Goal: Transaction & Acquisition: Purchase product/service

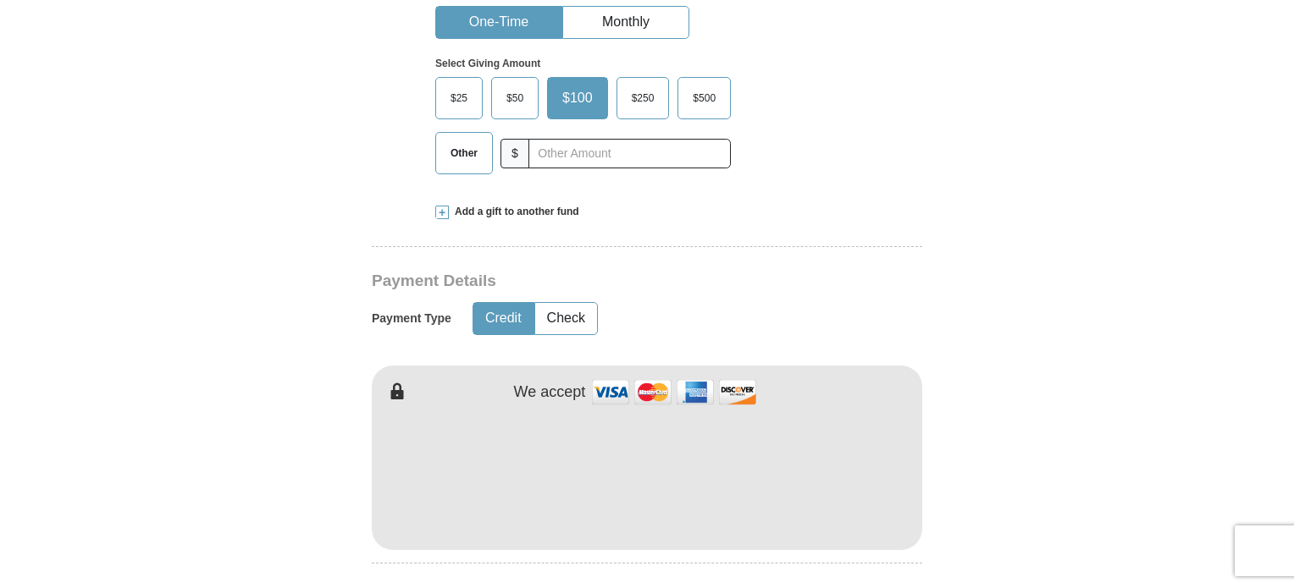
scroll to position [423, 0]
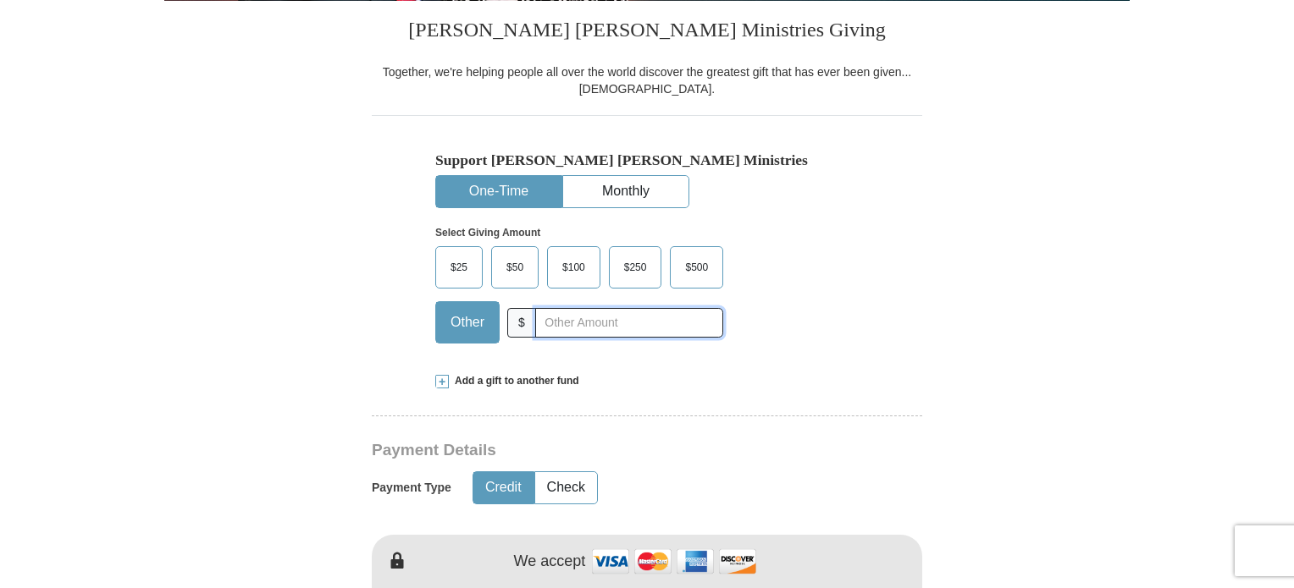
click at [571, 328] on input "text" at bounding box center [629, 323] width 188 height 30
type input "10.00"
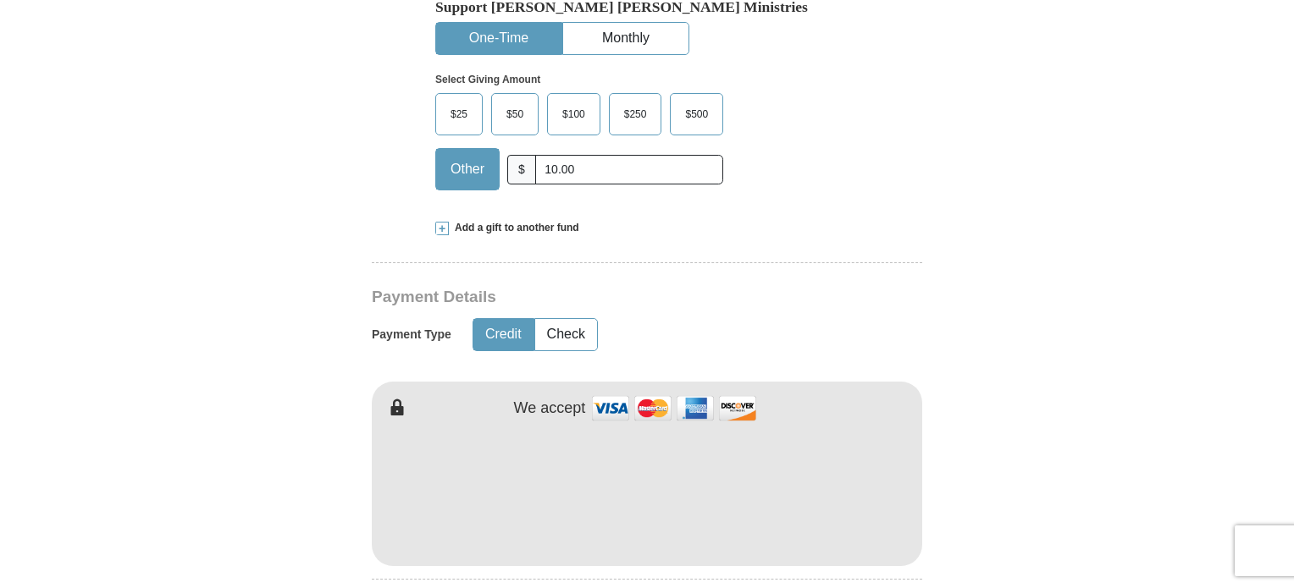
scroll to position [593, 0]
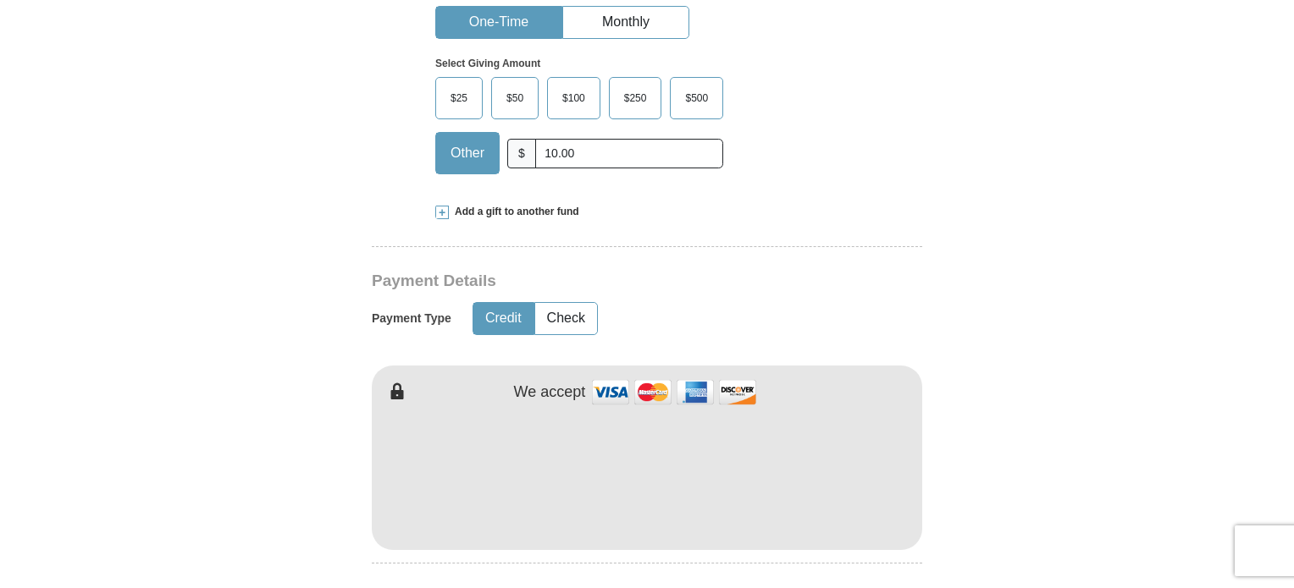
type input "Naiza"
type input "[PERSON_NAME]"
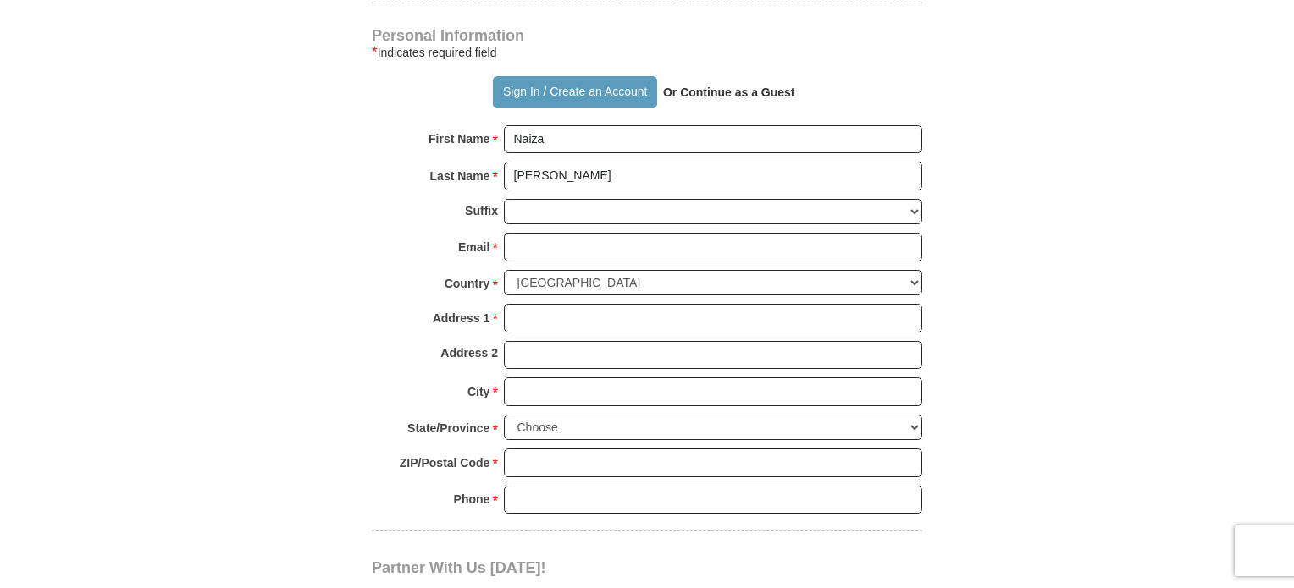
scroll to position [1185, 0]
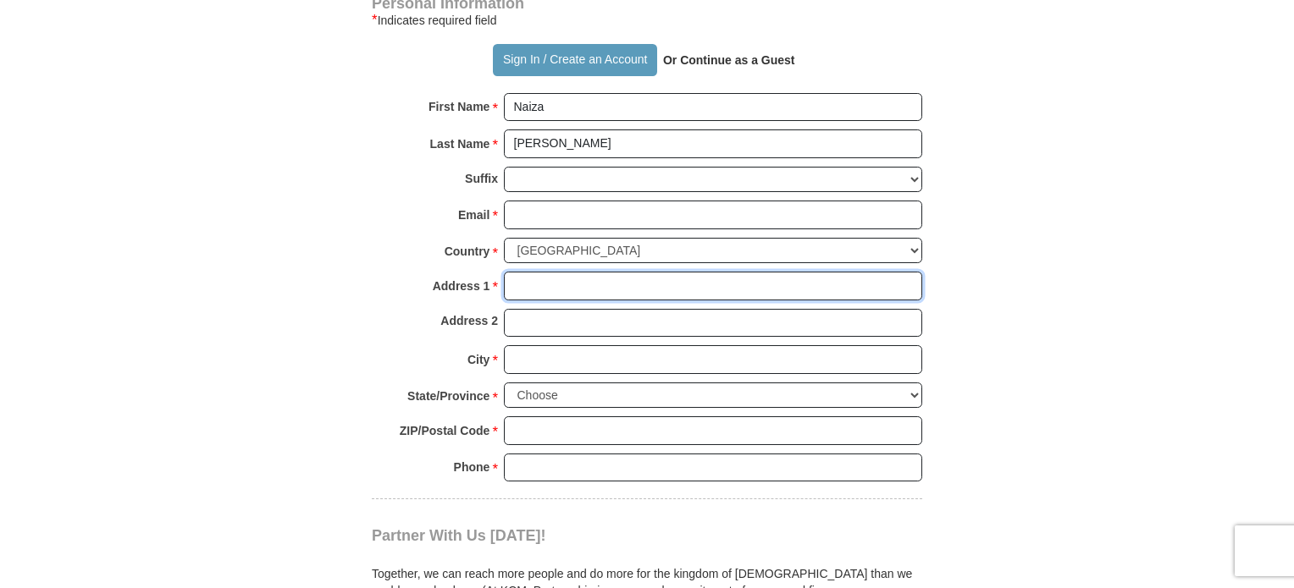
click at [531, 272] on input "Address 1 *" at bounding box center [713, 286] width 418 height 29
type input "[GEOGRAPHIC_DATA]"
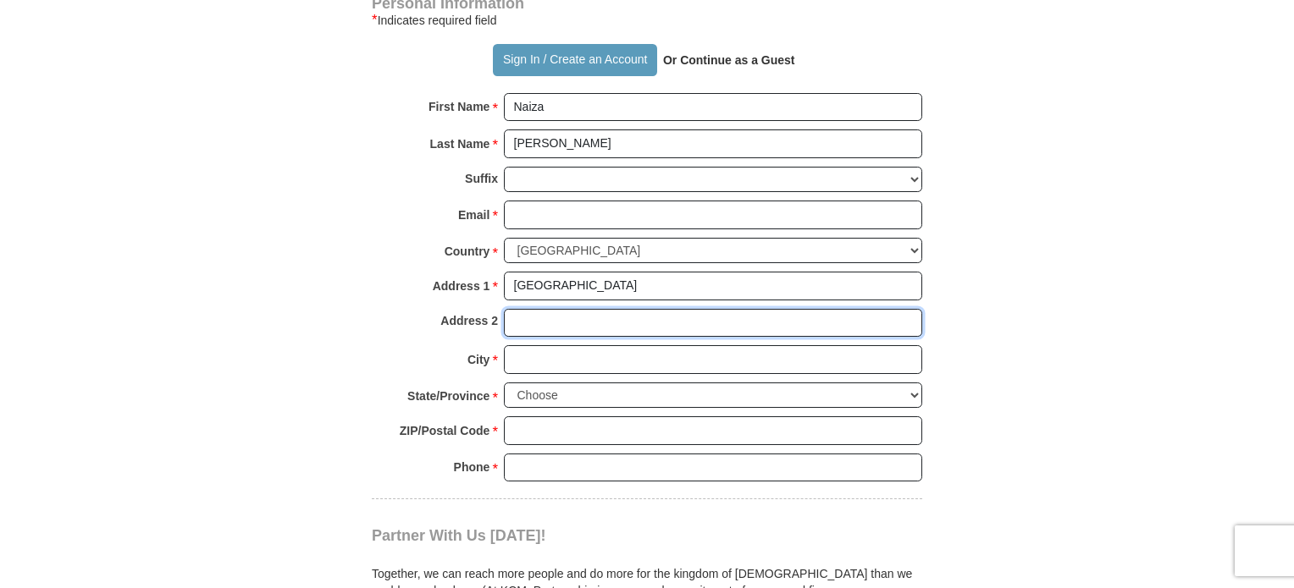
type input "E23 [PERSON_NAME]"
type input "BAYAMON"
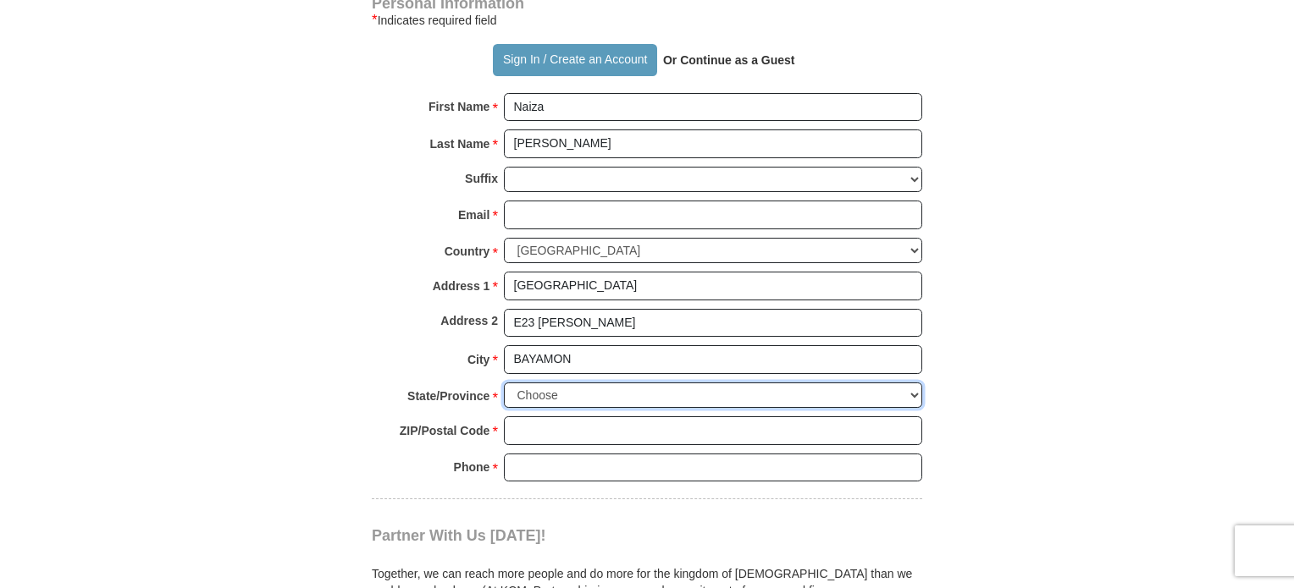
select select "PR"
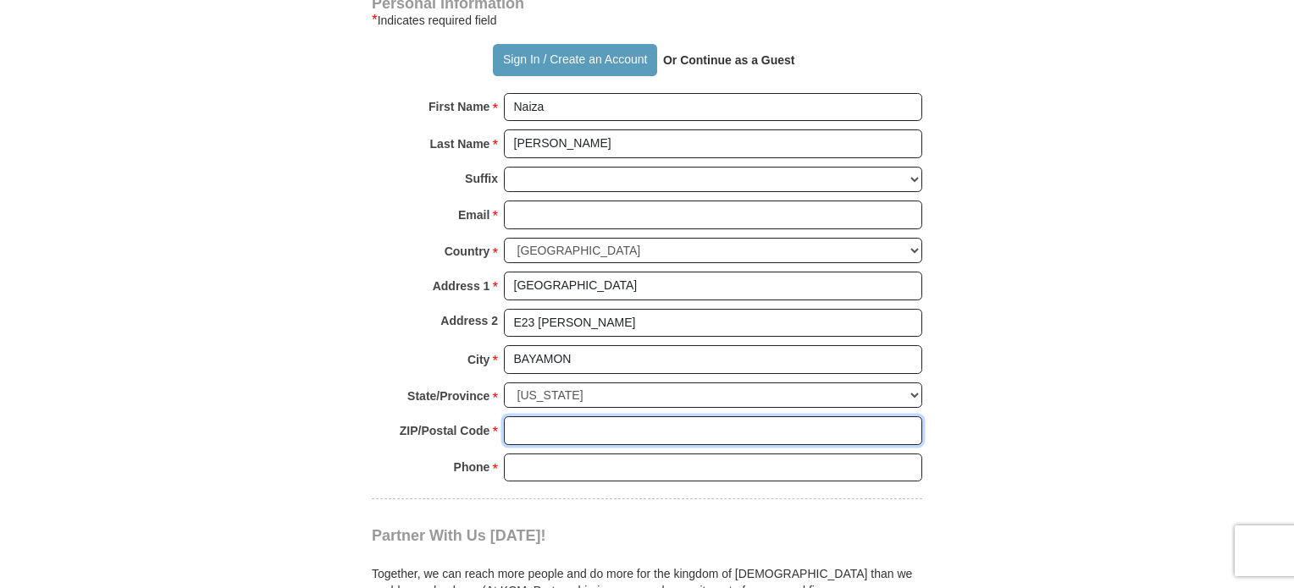
type input "00957"
type input "7872107607"
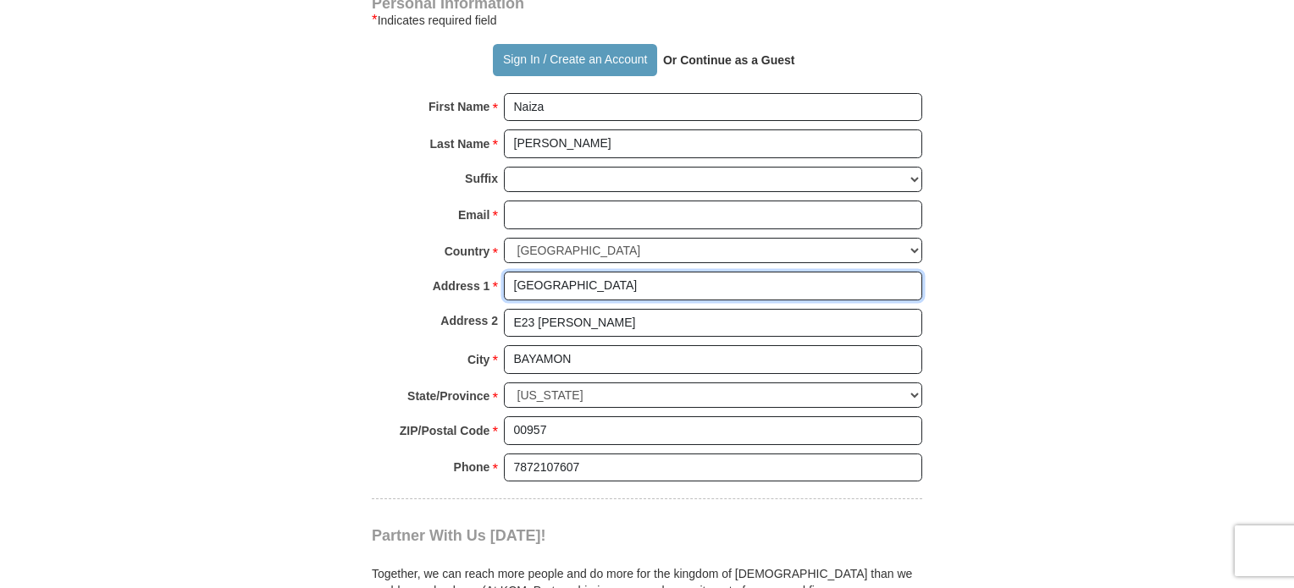
drag, startPoint x: 694, startPoint y: 281, endPoint x: 643, endPoint y: 284, distance: 51.8
click at [643, 284] on input "[GEOGRAPHIC_DATA]" at bounding box center [713, 286] width 418 height 29
type input "[GEOGRAPHIC_DATA]"
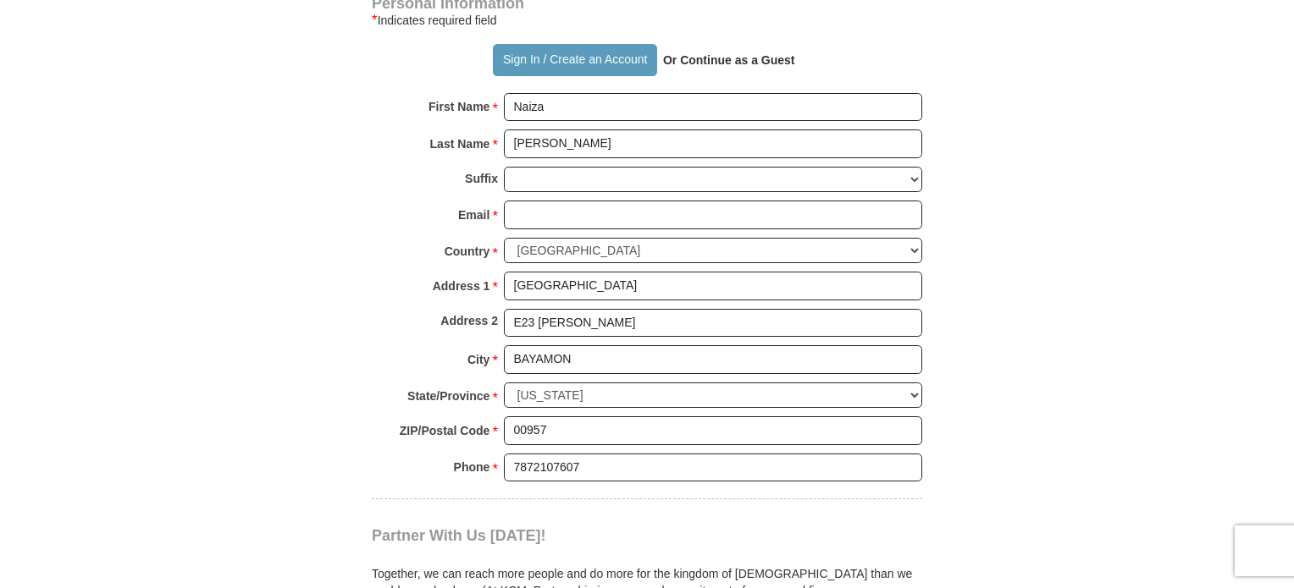
drag, startPoint x: 575, startPoint y: 321, endPoint x: 538, endPoint y: 321, distance: 36.4
click at [538, 321] on input "E23 [PERSON_NAME]" at bounding box center [713, 323] width 418 height 29
type input "E23 STREET [PERSON_NAME]"
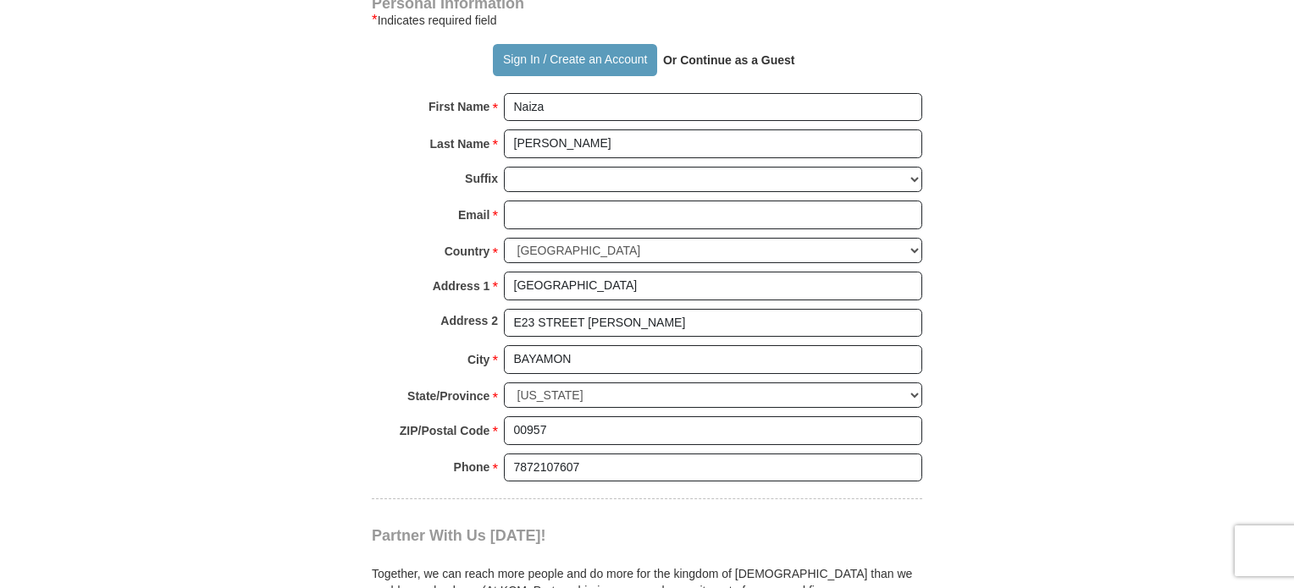
scroll to position [1101, 0]
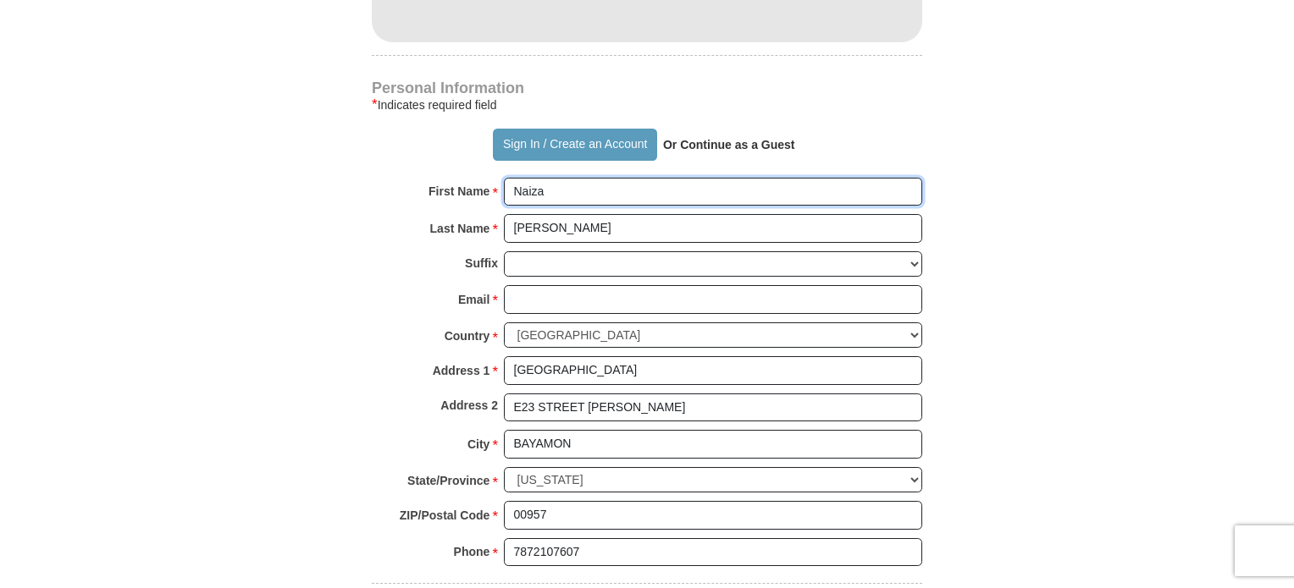
click at [579, 185] on input "Naiza" at bounding box center [713, 192] width 418 height 29
type input "Naiza [PERSON_NAME]"
click at [1070, 288] on form "Already have an account? Sign in for faster giving. Don't have an account? Crea…" at bounding box center [646, 5] width 965 height 2077
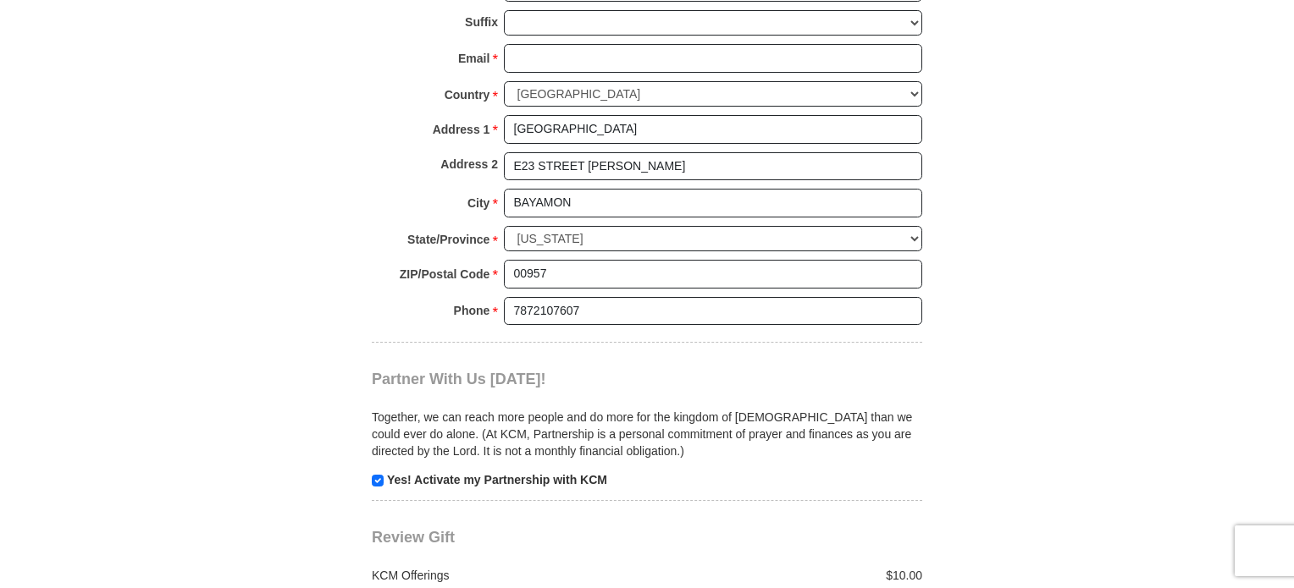
scroll to position [1524, 0]
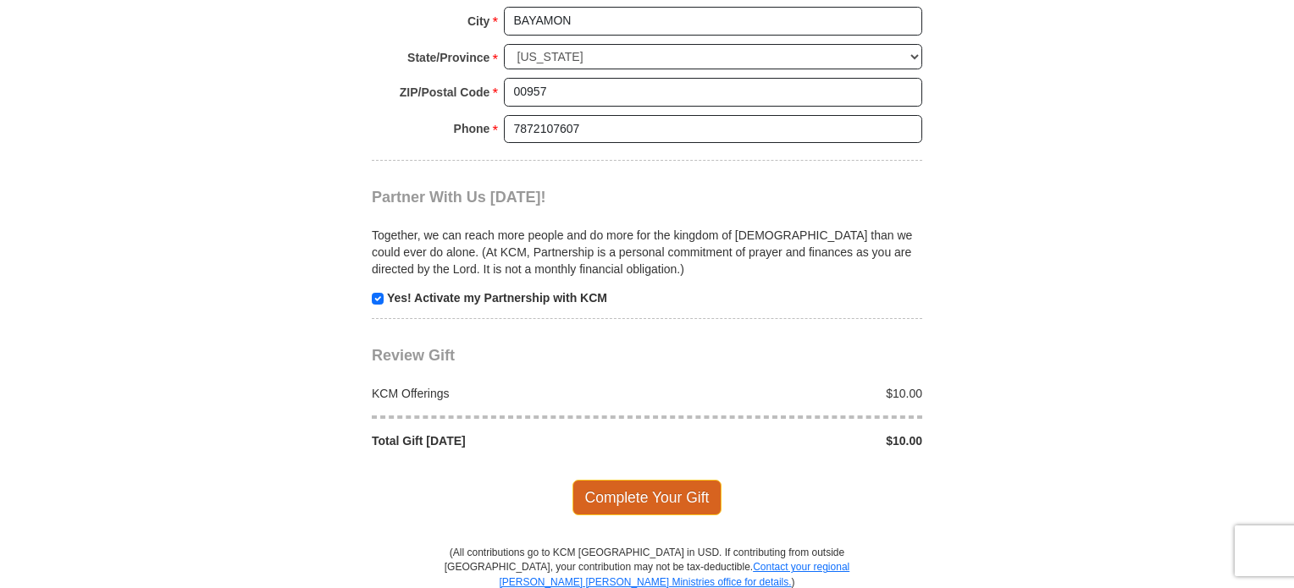
click at [677, 497] on span "Complete Your Gift" at bounding box center [647, 498] width 150 height 36
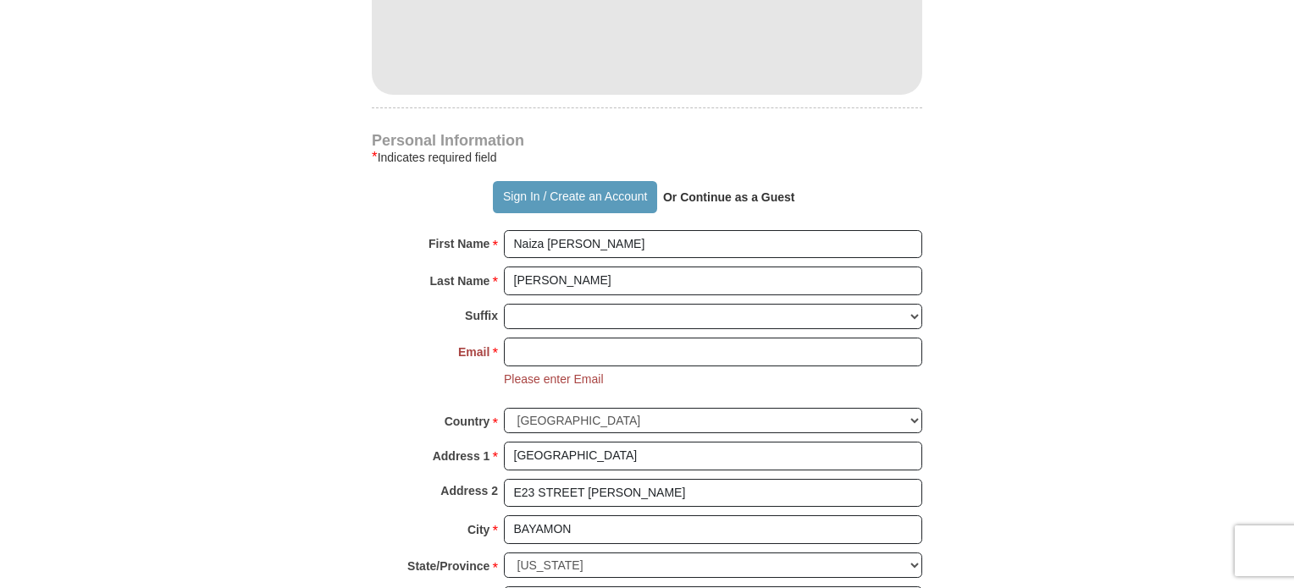
scroll to position [1030, 0]
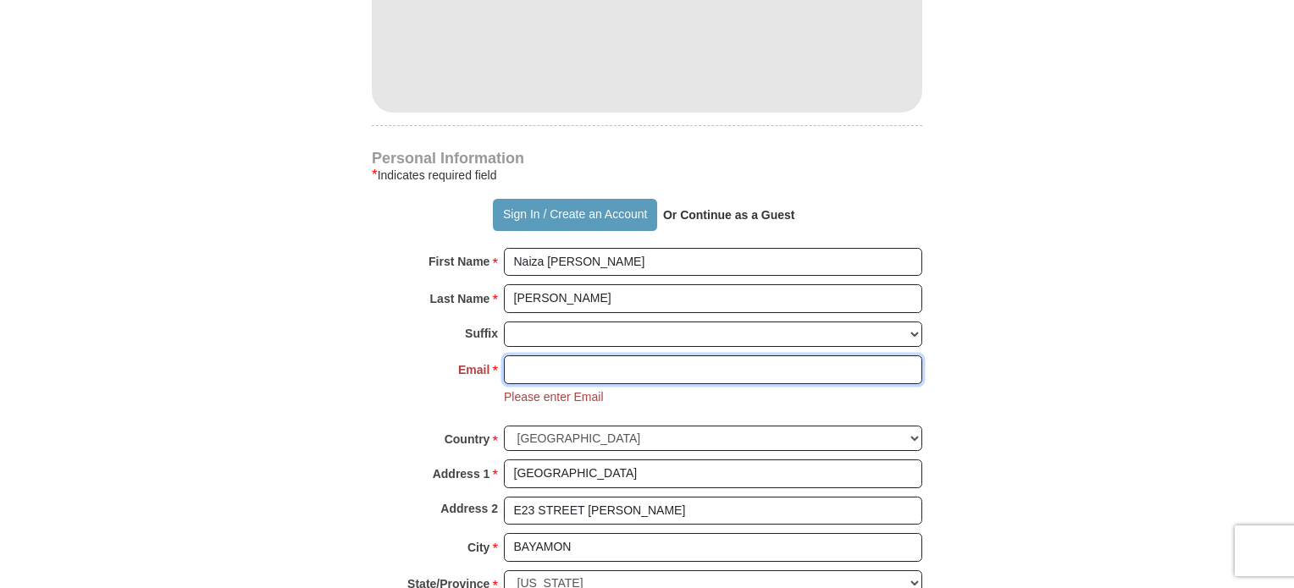
click at [525, 366] on input "Email *" at bounding box center [713, 370] width 418 height 29
type input "[EMAIL_ADDRESS][DOMAIN_NAME]"
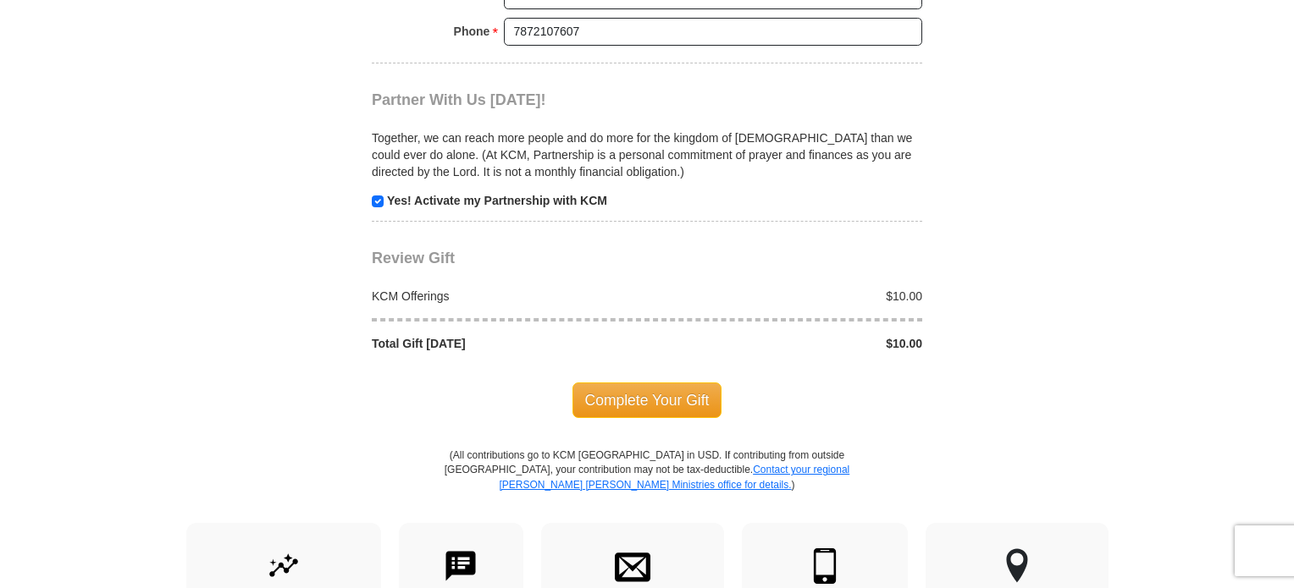
scroll to position [1792, 0]
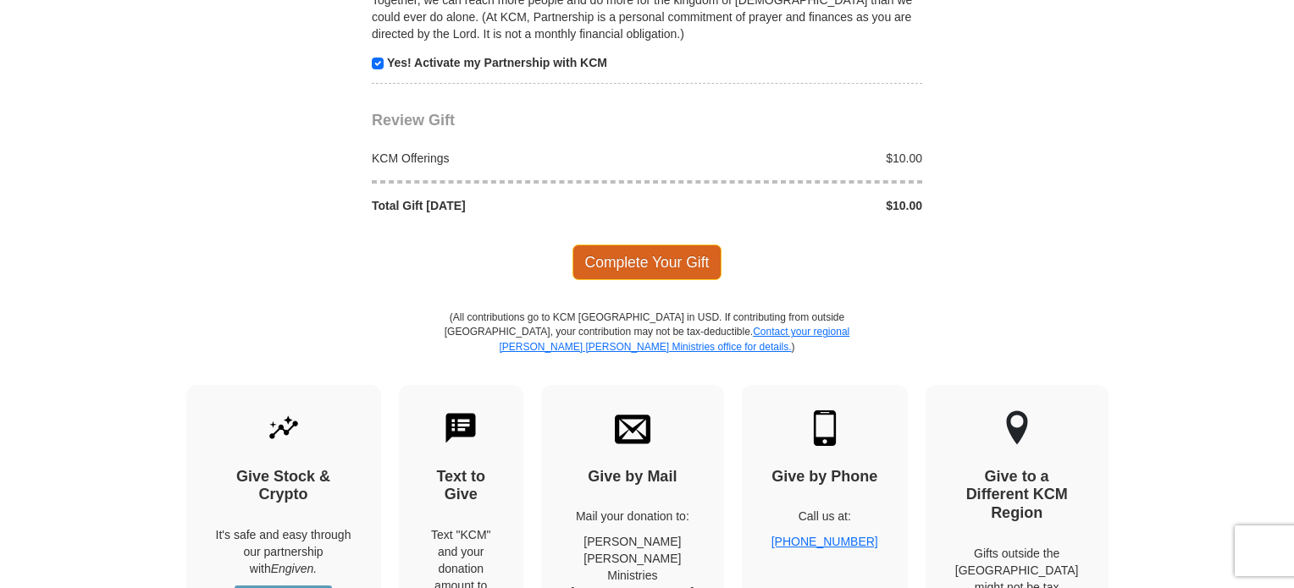
click at [671, 260] on span "Complete Your Gift" at bounding box center [647, 263] width 150 height 36
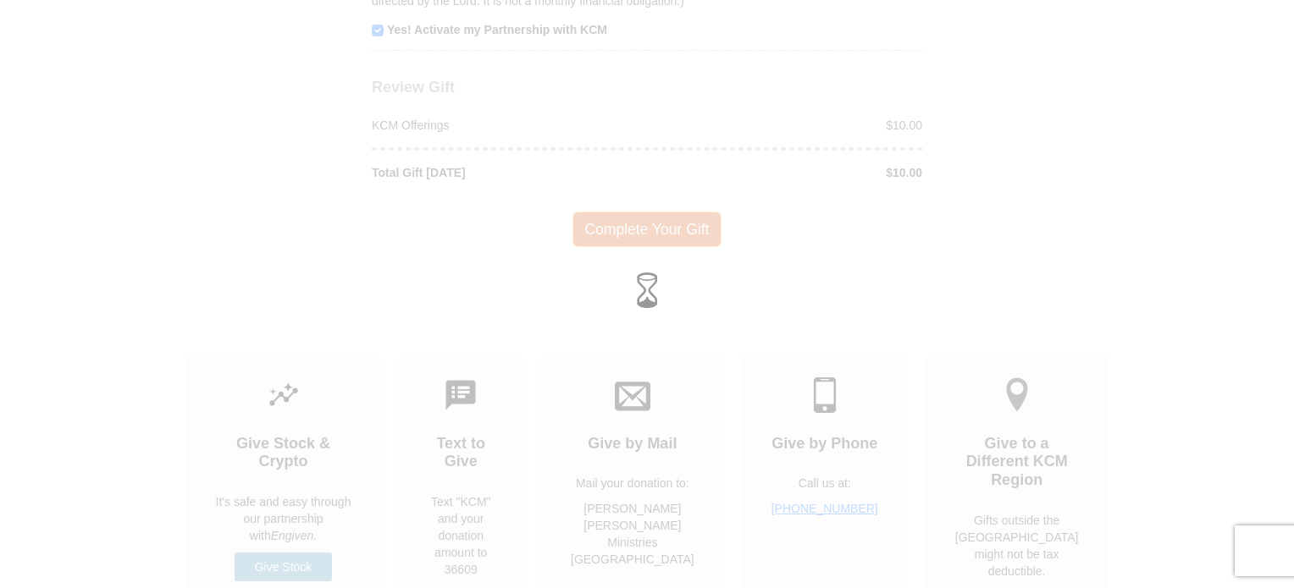
scroll to position [1759, 0]
